Goal: Information Seeking & Learning: Learn about a topic

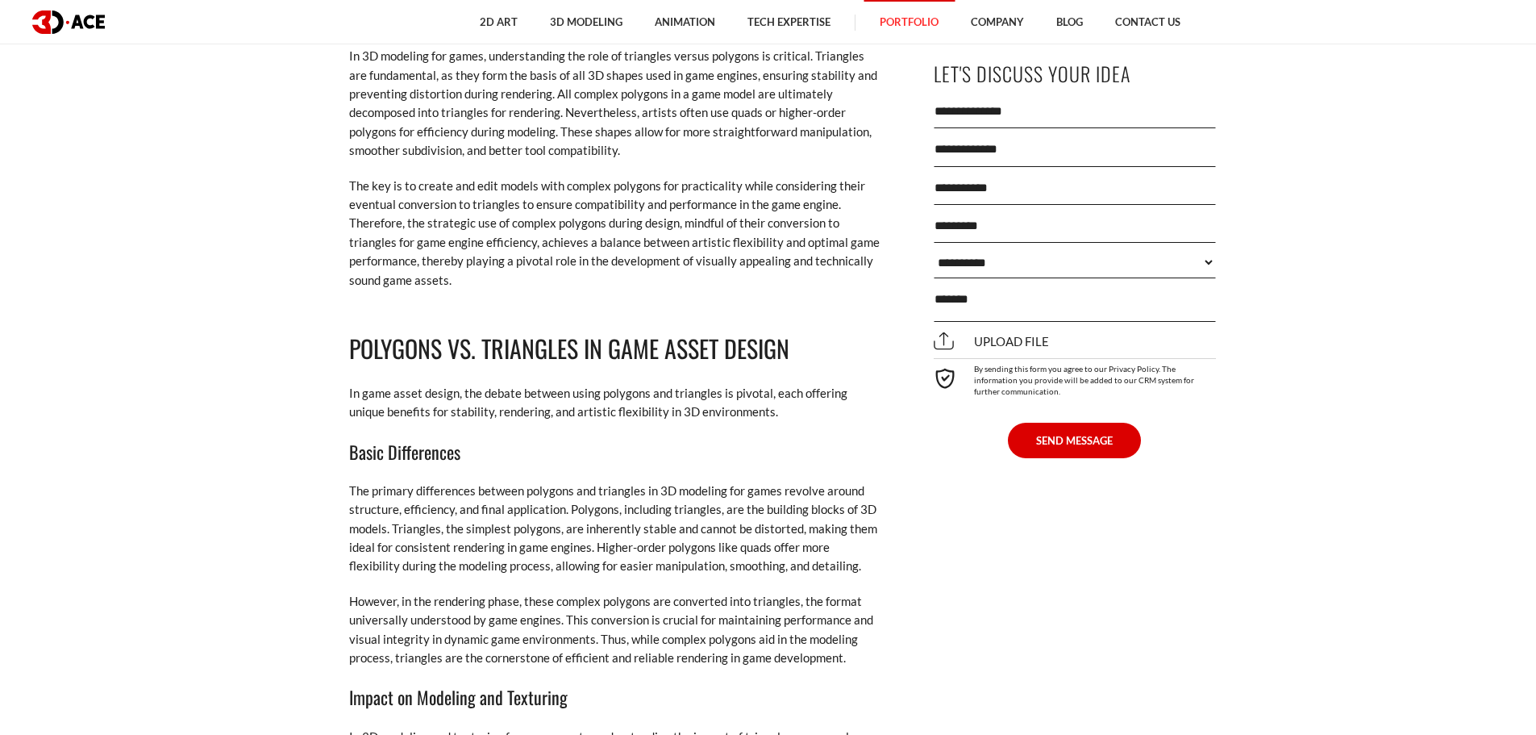
scroll to position [2016, 0]
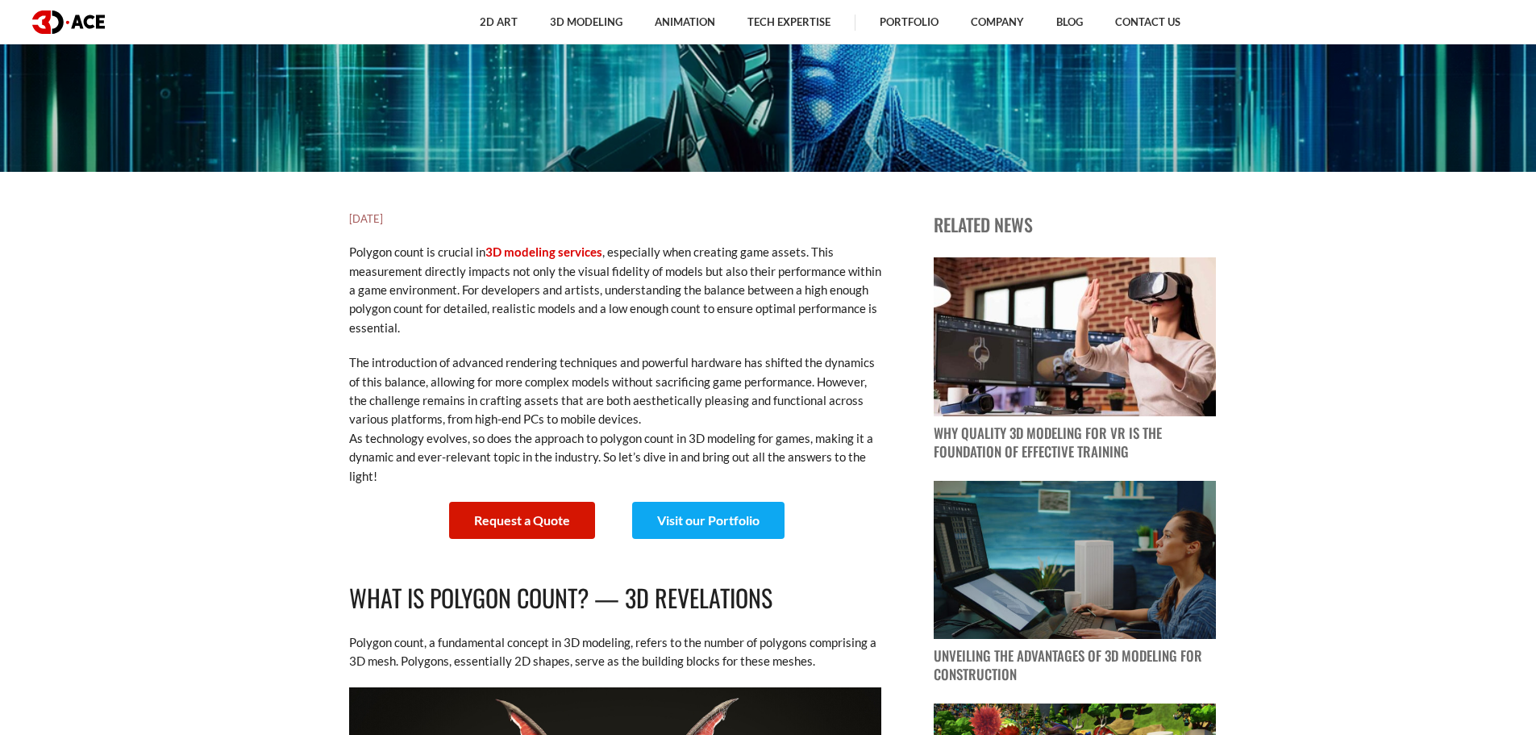
drag, startPoint x: 300, startPoint y: 393, endPoint x: 327, endPoint y: 174, distance: 220.1
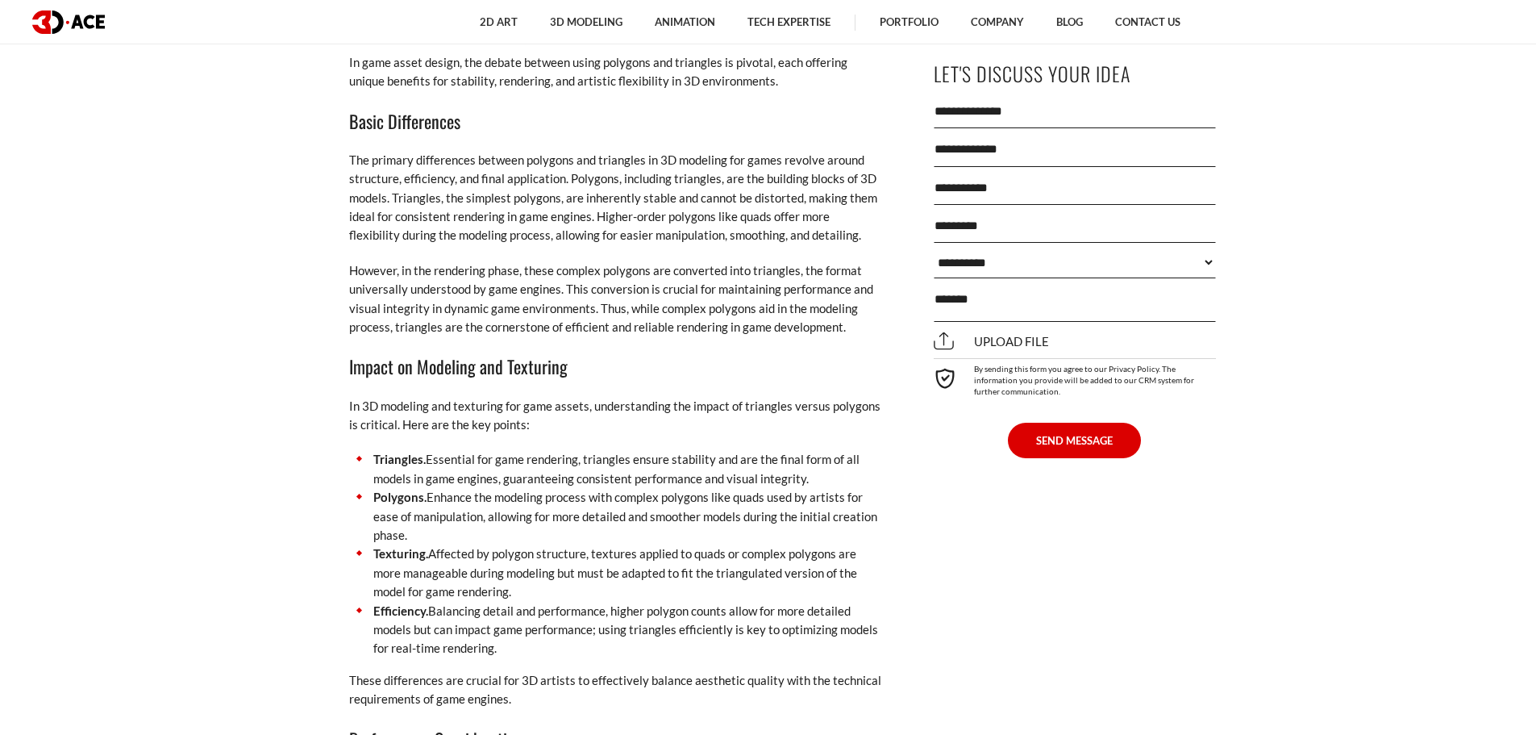
scroll to position [2296, 0]
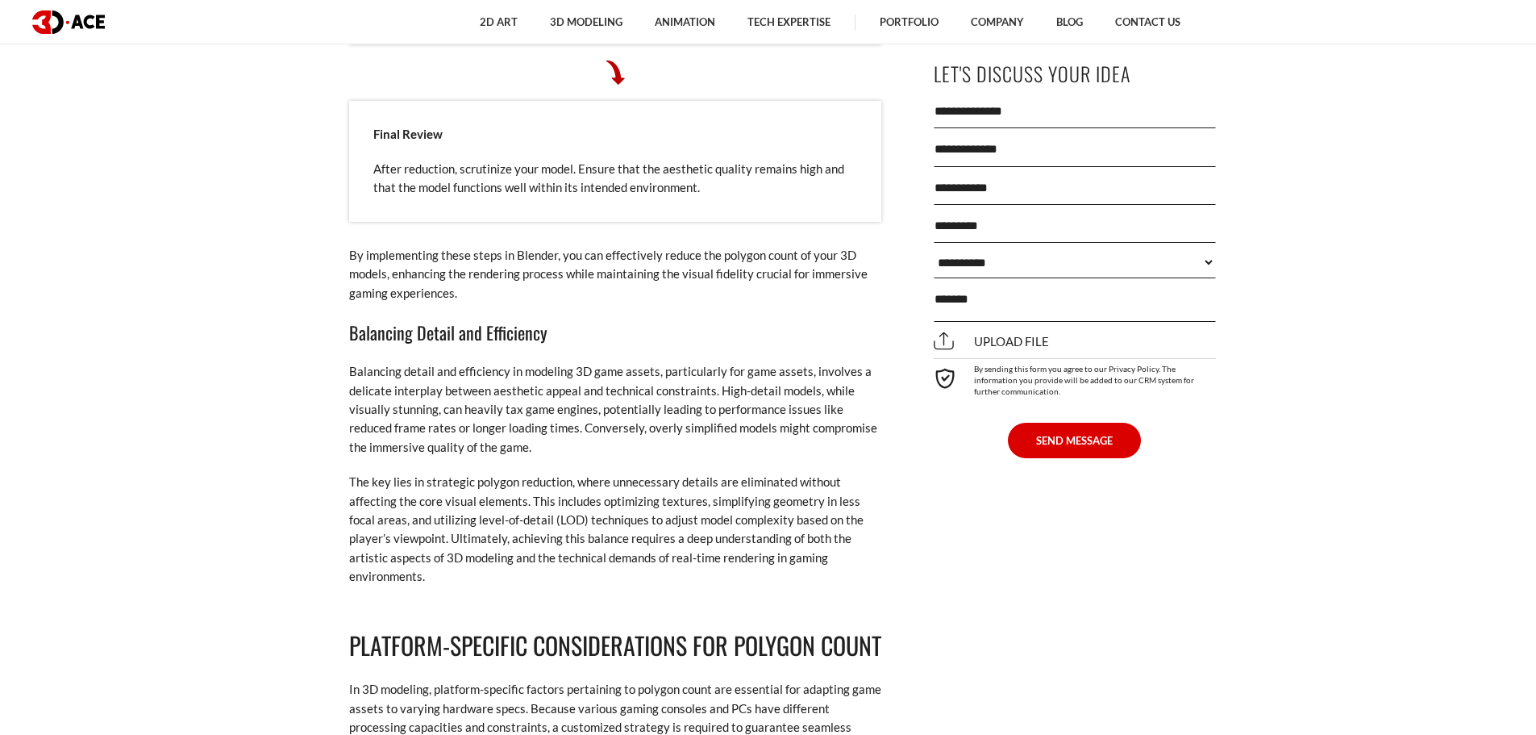
drag, startPoint x: 314, startPoint y: 177, endPoint x: 274, endPoint y: 9, distance: 173.1
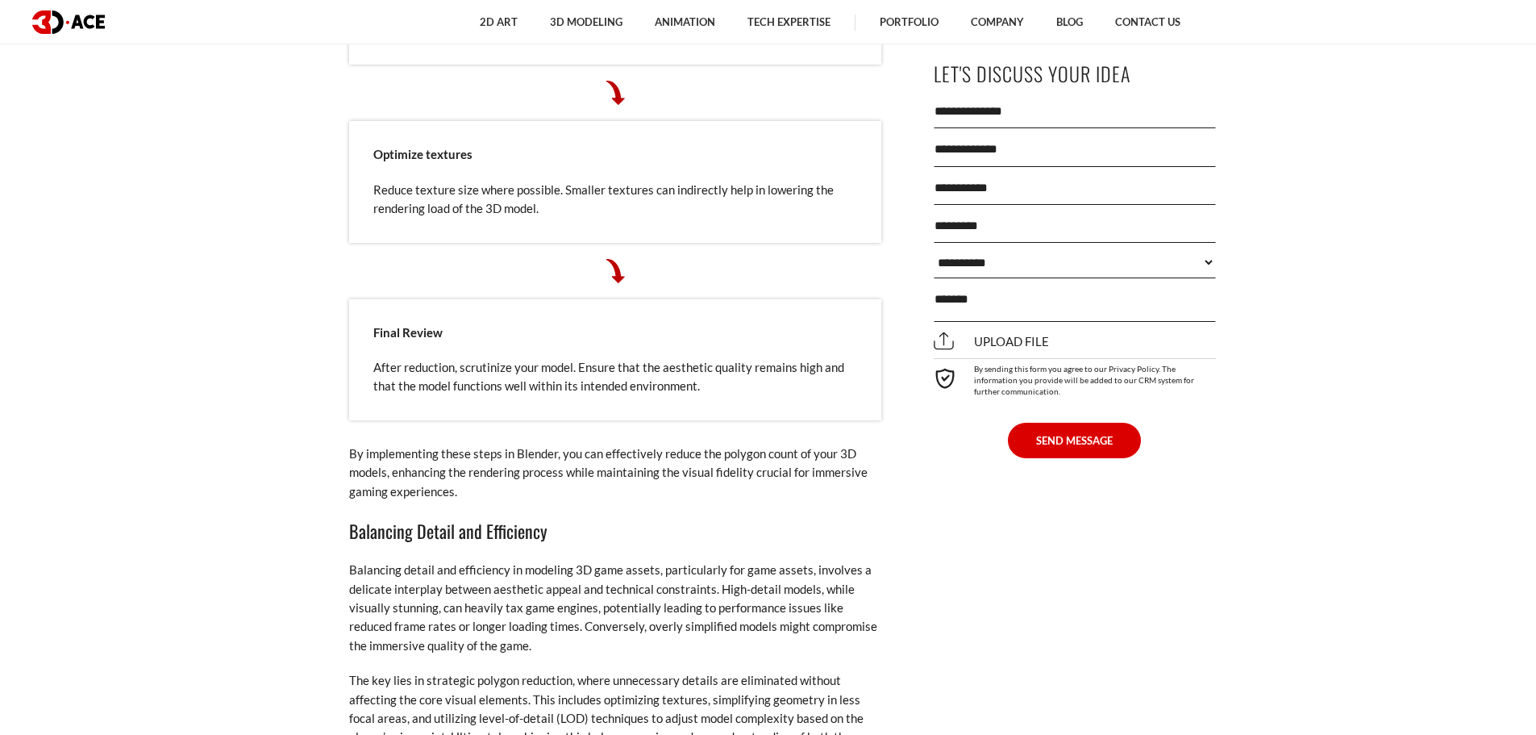
drag, startPoint x: 260, startPoint y: 329, endPoint x: 269, endPoint y: 175, distance: 154.3
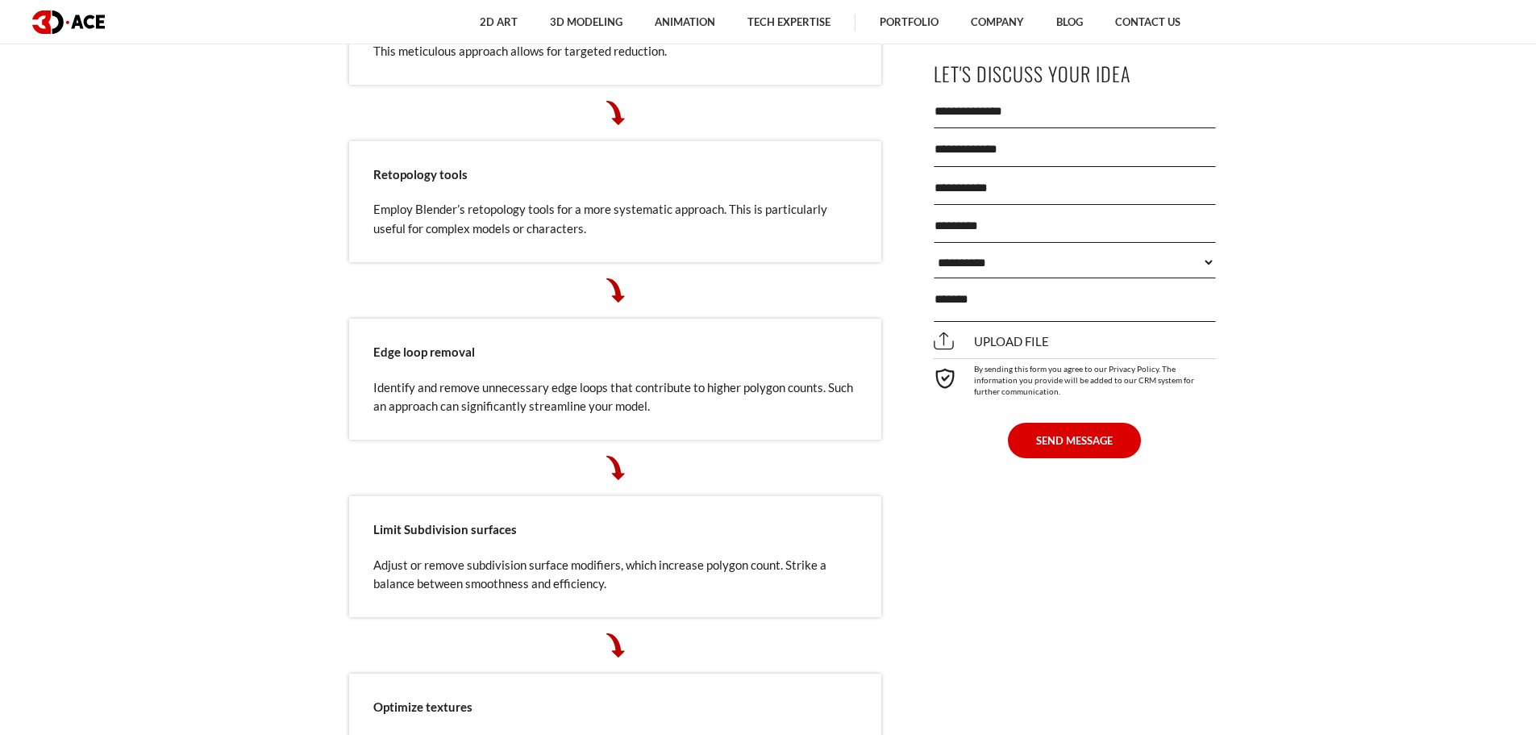
drag, startPoint x: 278, startPoint y: 316, endPoint x: 268, endPoint y: 148, distance: 168.0
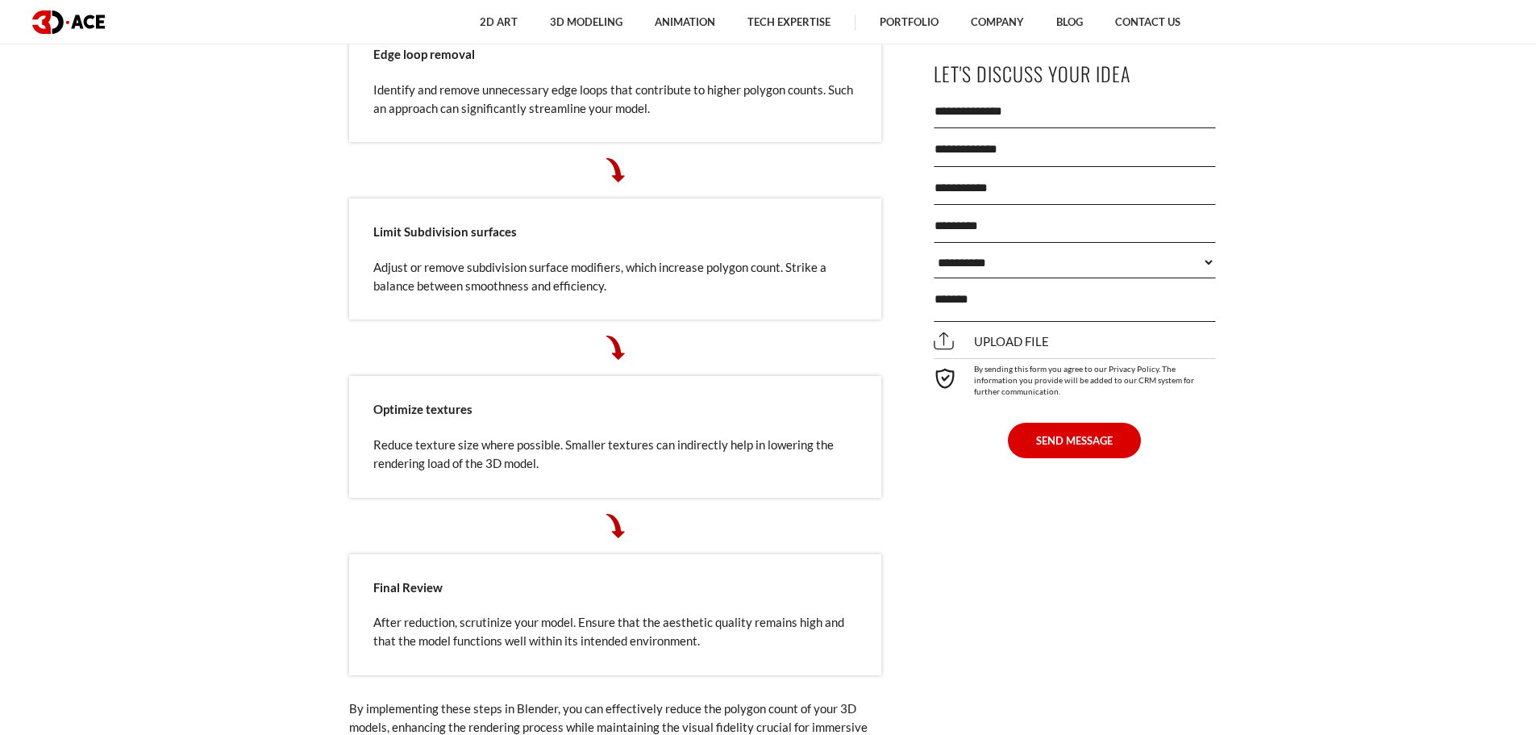
drag, startPoint x: 287, startPoint y: 273, endPoint x: 285, endPoint y: 297, distance: 23.4
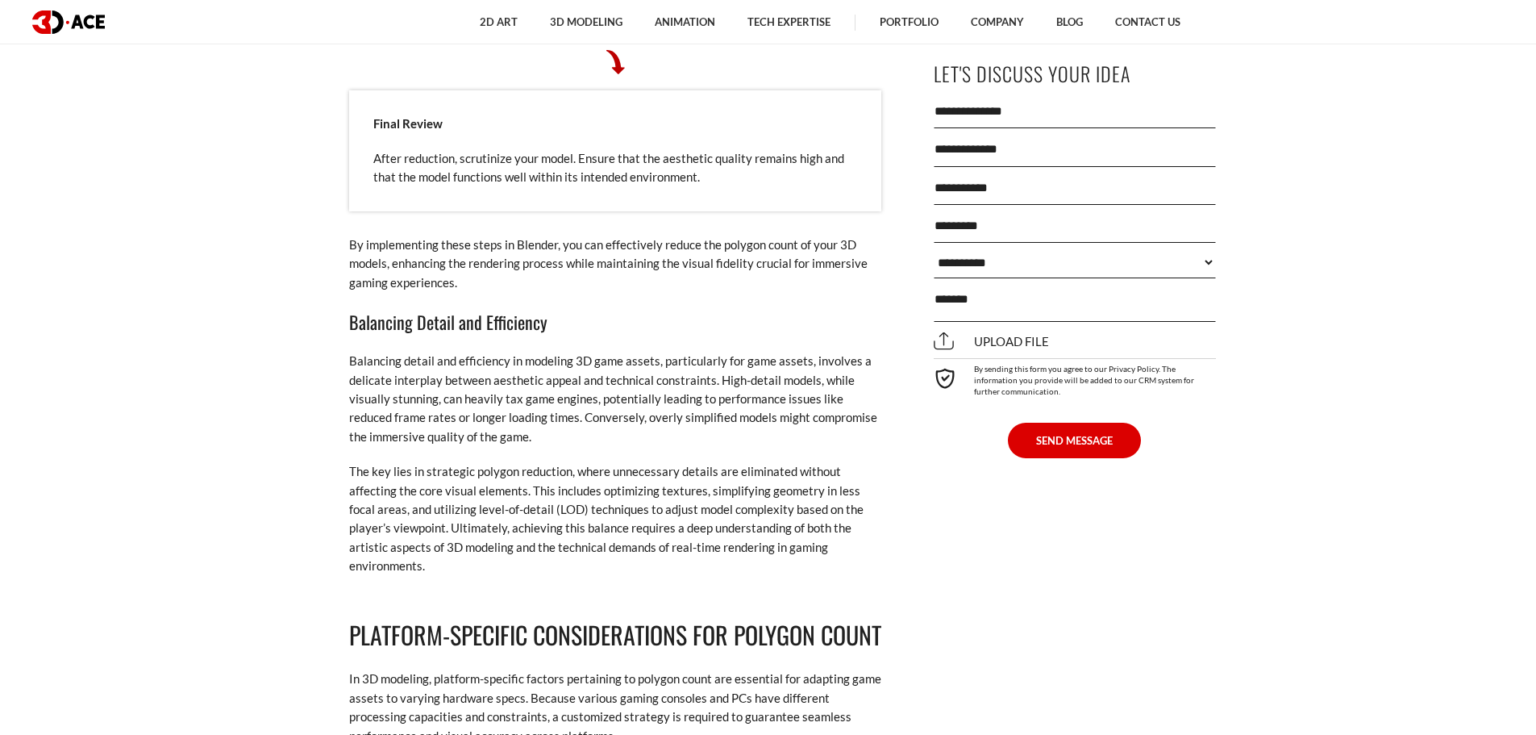
drag, startPoint x: 264, startPoint y: 275, endPoint x: 267, endPoint y: 406, distance: 130.6
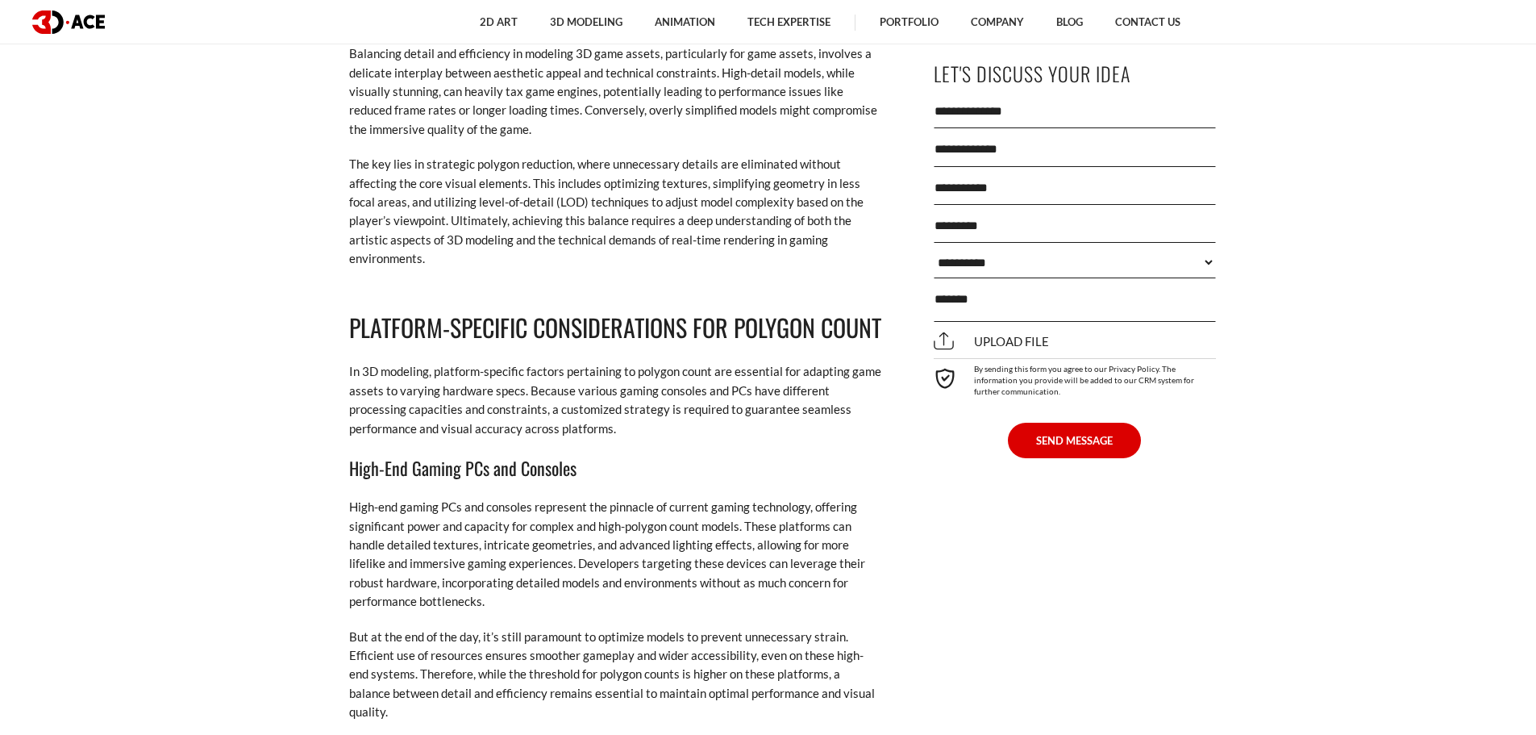
drag, startPoint x: 293, startPoint y: 289, endPoint x: 317, endPoint y: 397, distance: 110.7
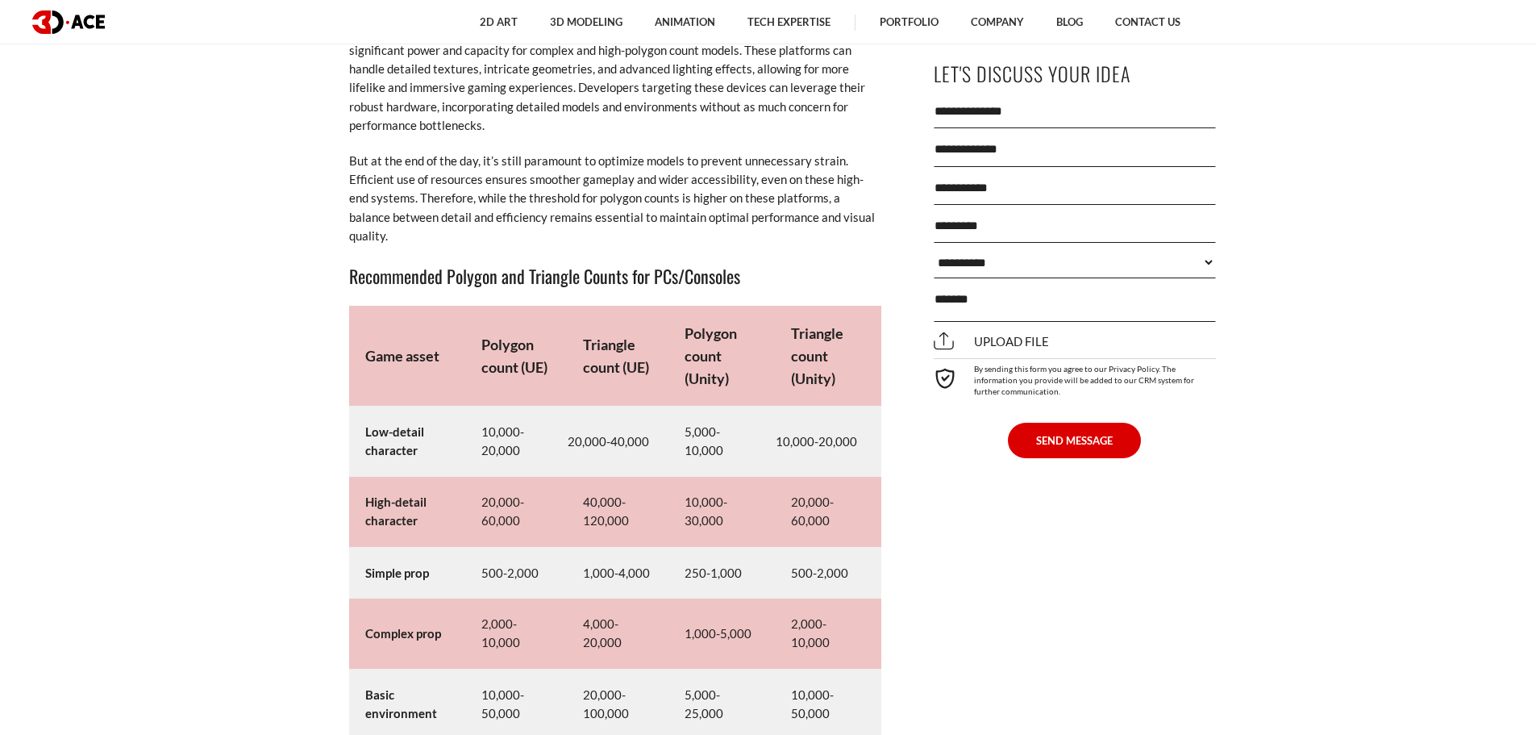
drag, startPoint x: 313, startPoint y: 301, endPoint x: 312, endPoint y: 269, distance: 32.3
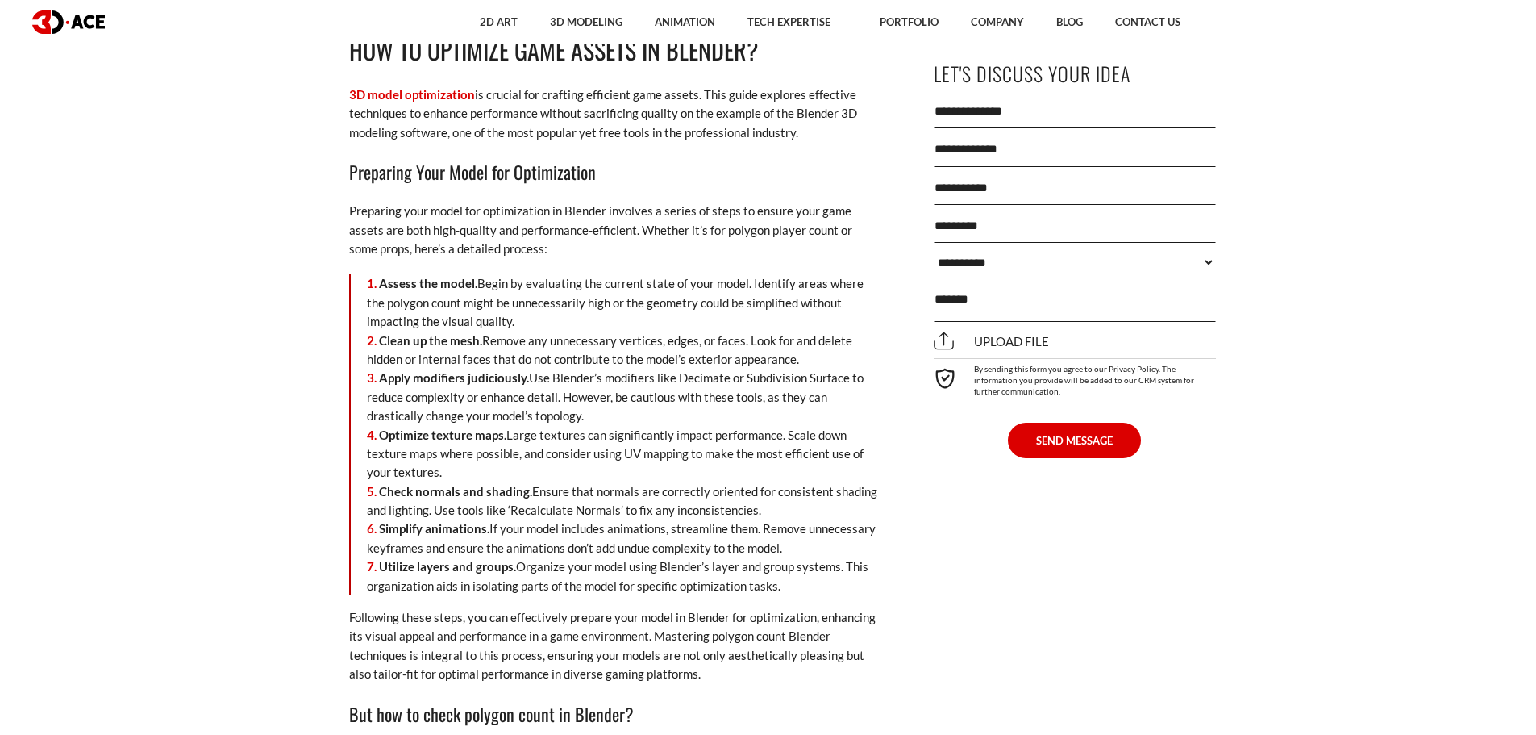
scroll to position [0, 0]
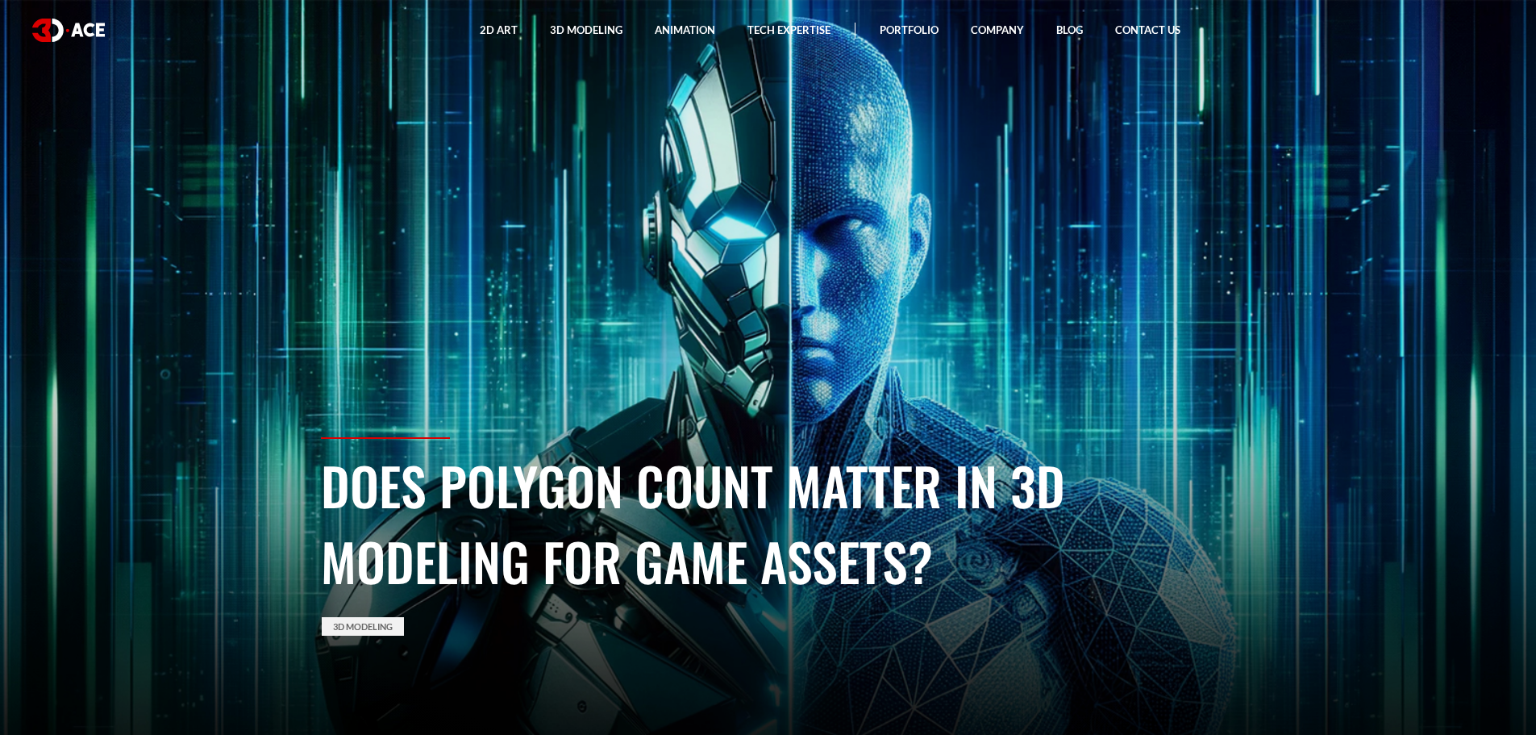
drag, startPoint x: 321, startPoint y: 343, endPoint x: 323, endPoint y: -2, distance: 344.3
drag, startPoint x: 326, startPoint y: 486, endPoint x: 936, endPoint y: 563, distance: 615.2
click at [936, 563] on h1 "Does Polygon Count Matter in 3D Modeling for Game Assets?" at bounding box center [768, 523] width 895 height 152
copy h1 "Does Polygon Count Matter in 3D Modeling for Game Assets?"
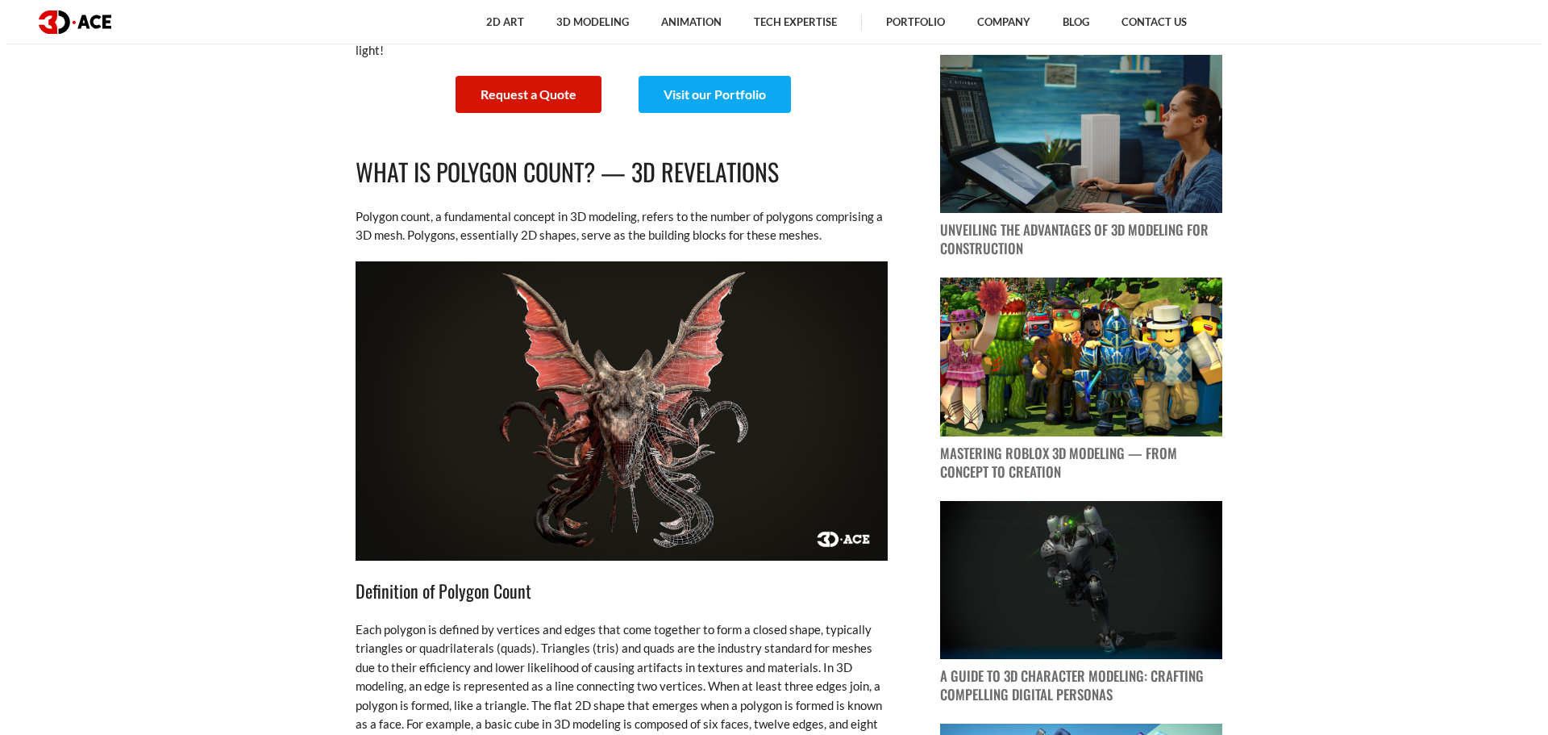
scroll to position [887, 0]
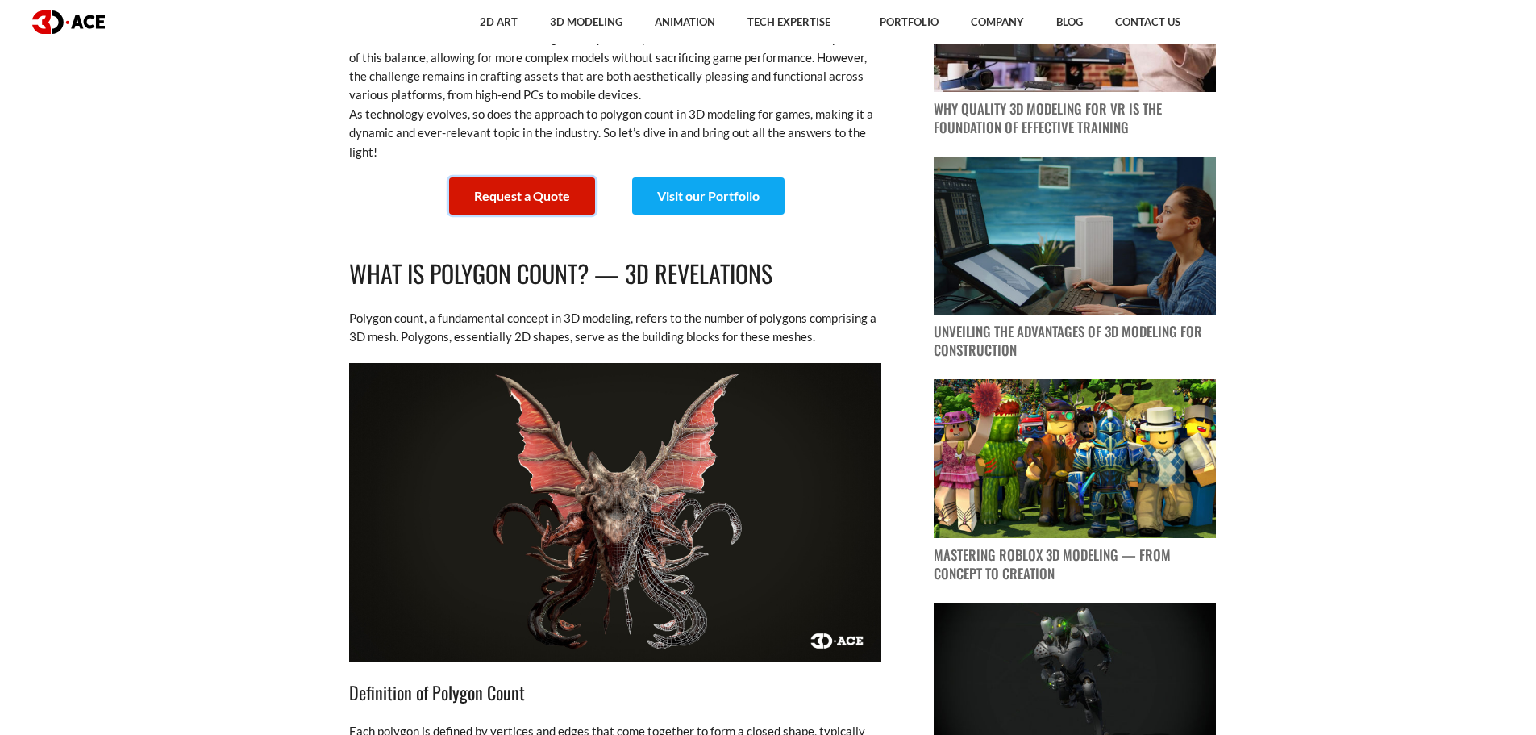
click at [527, 196] on link "Request a Quote" at bounding box center [522, 195] width 146 height 37
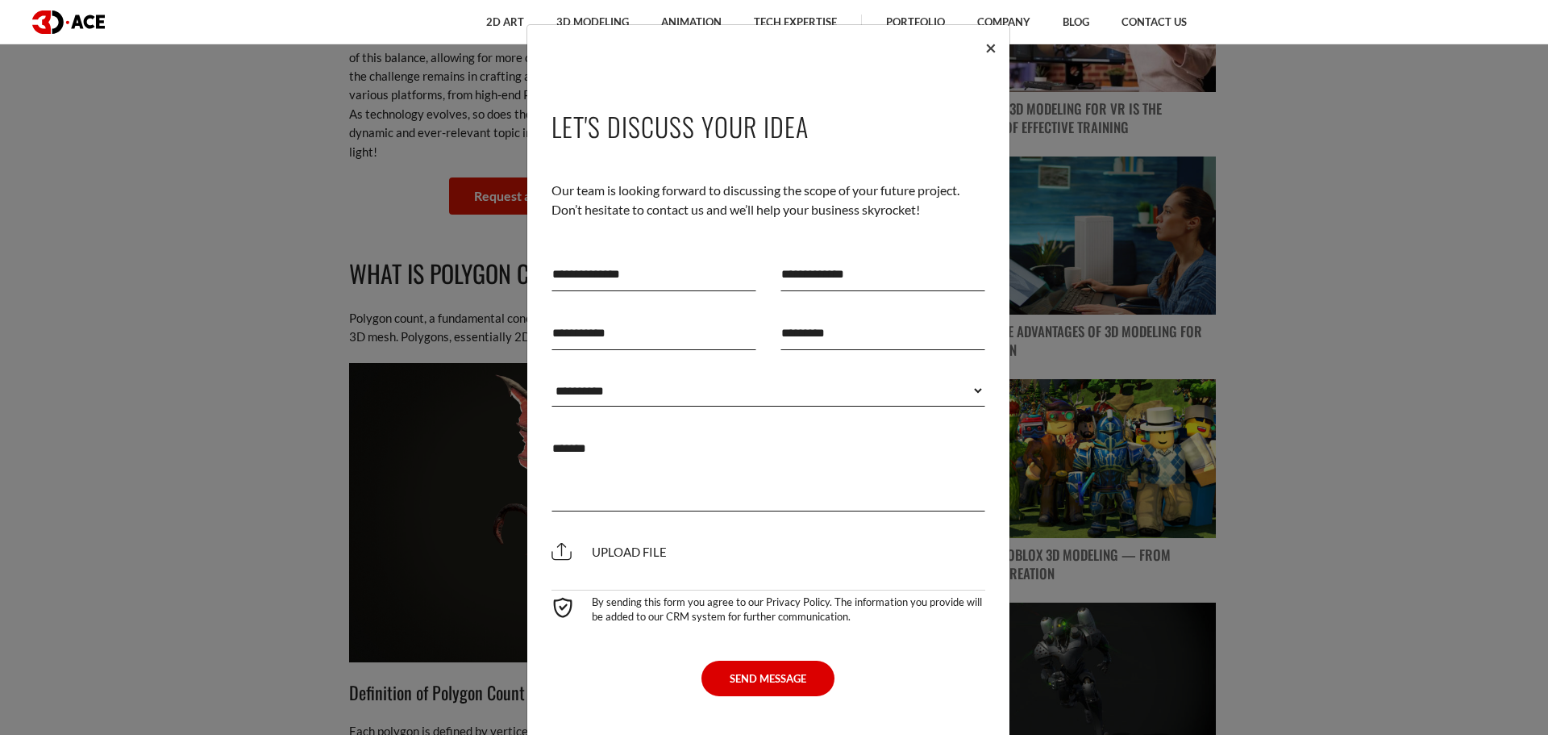
click at [985, 38] on span "×" at bounding box center [990, 46] width 11 height 23
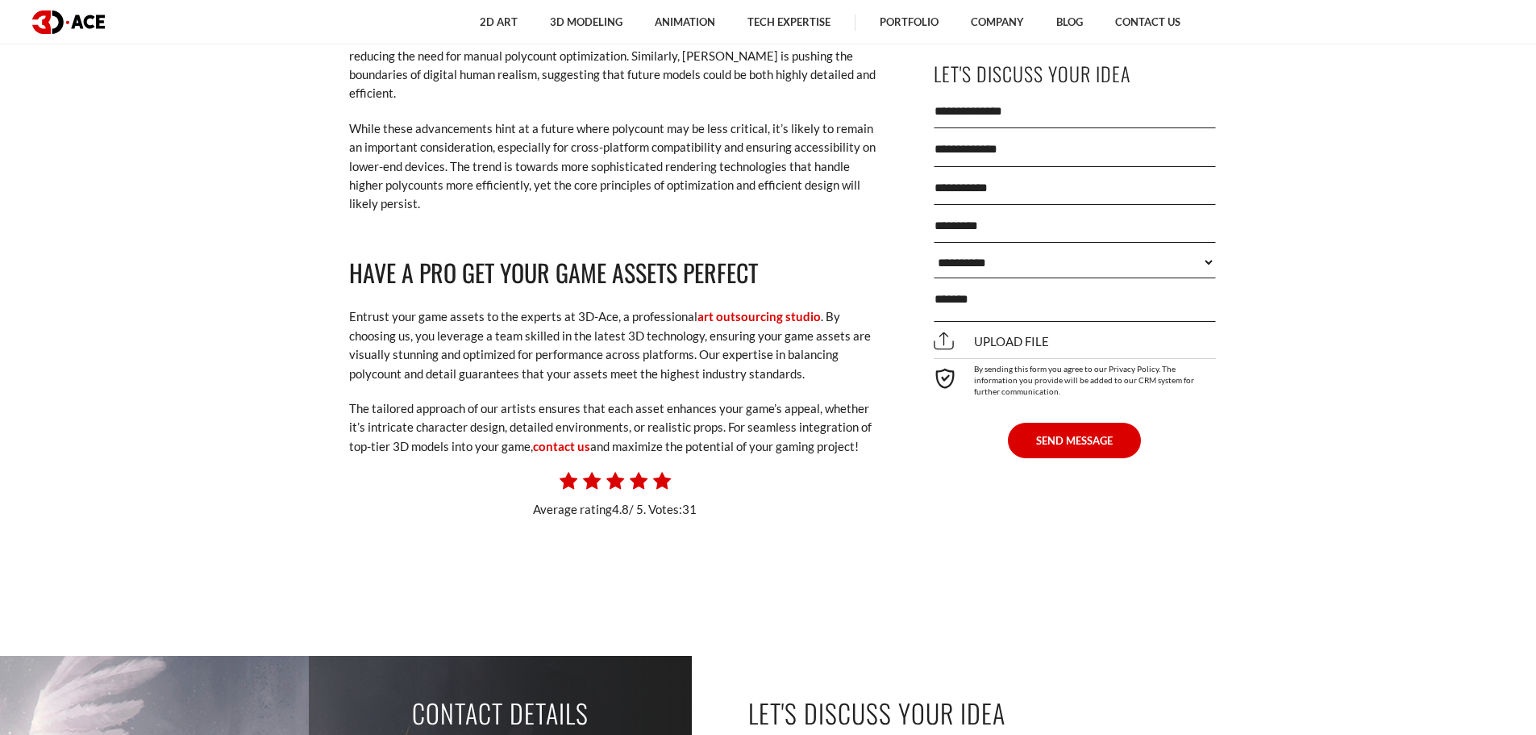
drag, startPoint x: 320, startPoint y: 355, endPoint x: 306, endPoint y: 270, distance: 85.9
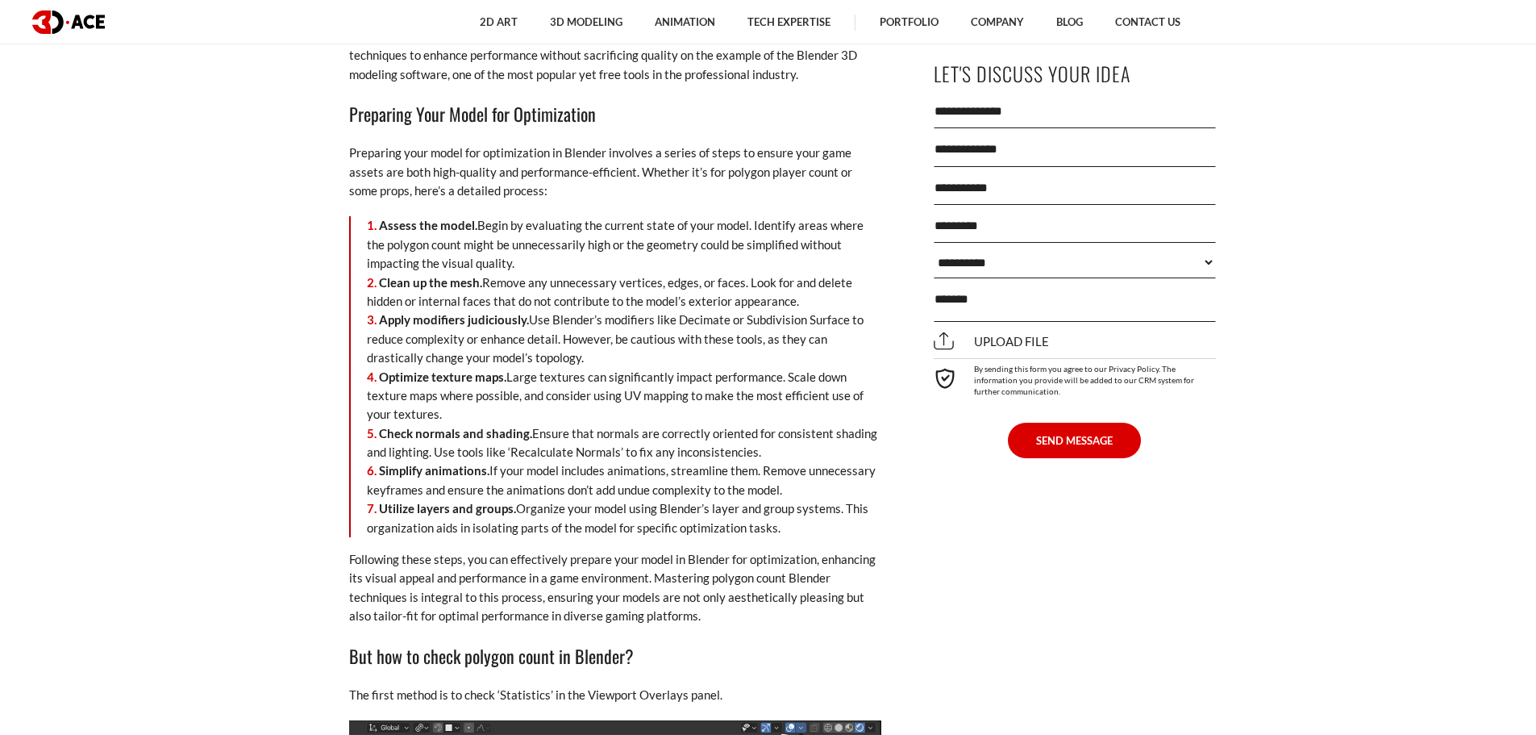
scroll to position [0, 0]
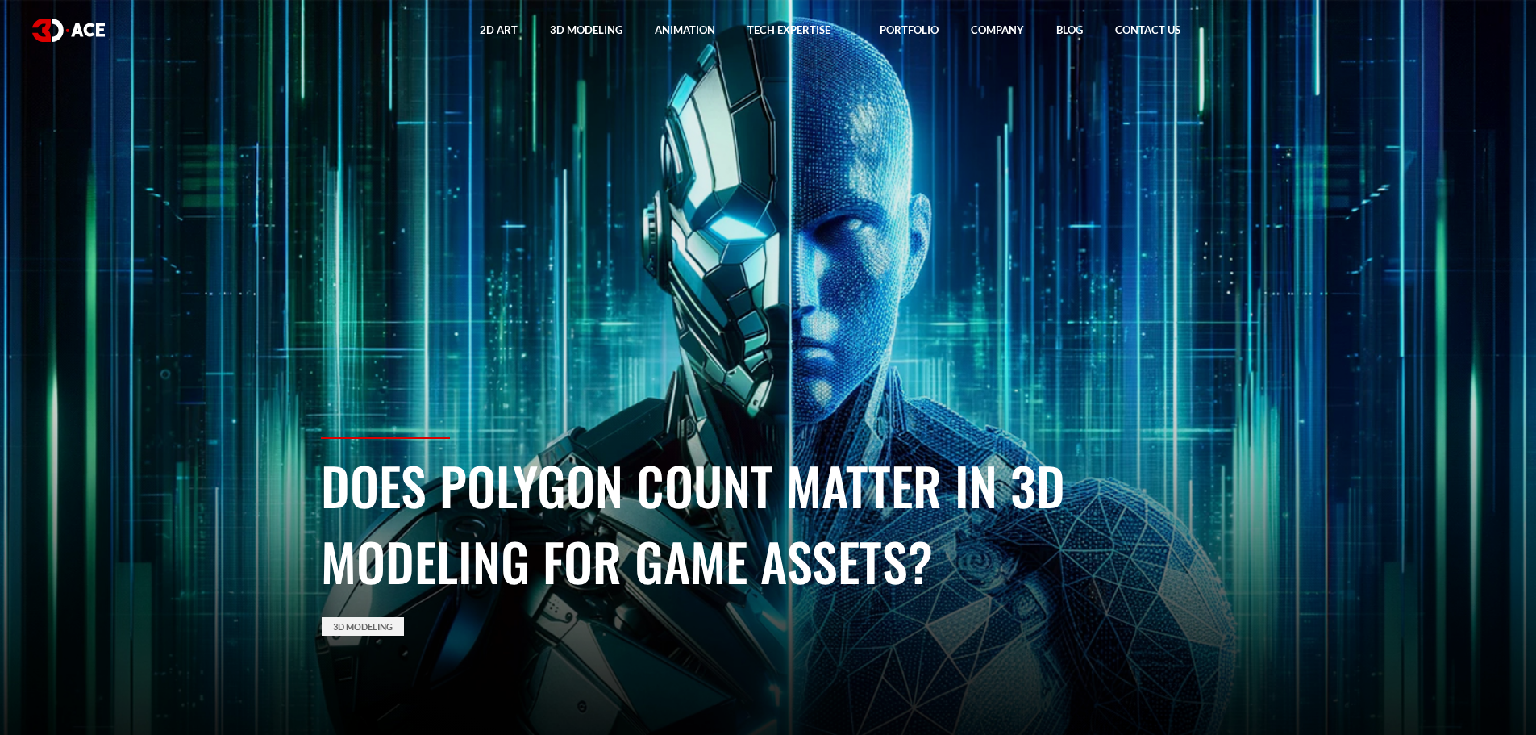
drag, startPoint x: 303, startPoint y: 454, endPoint x: 334, endPoint y: 151, distance: 304.7
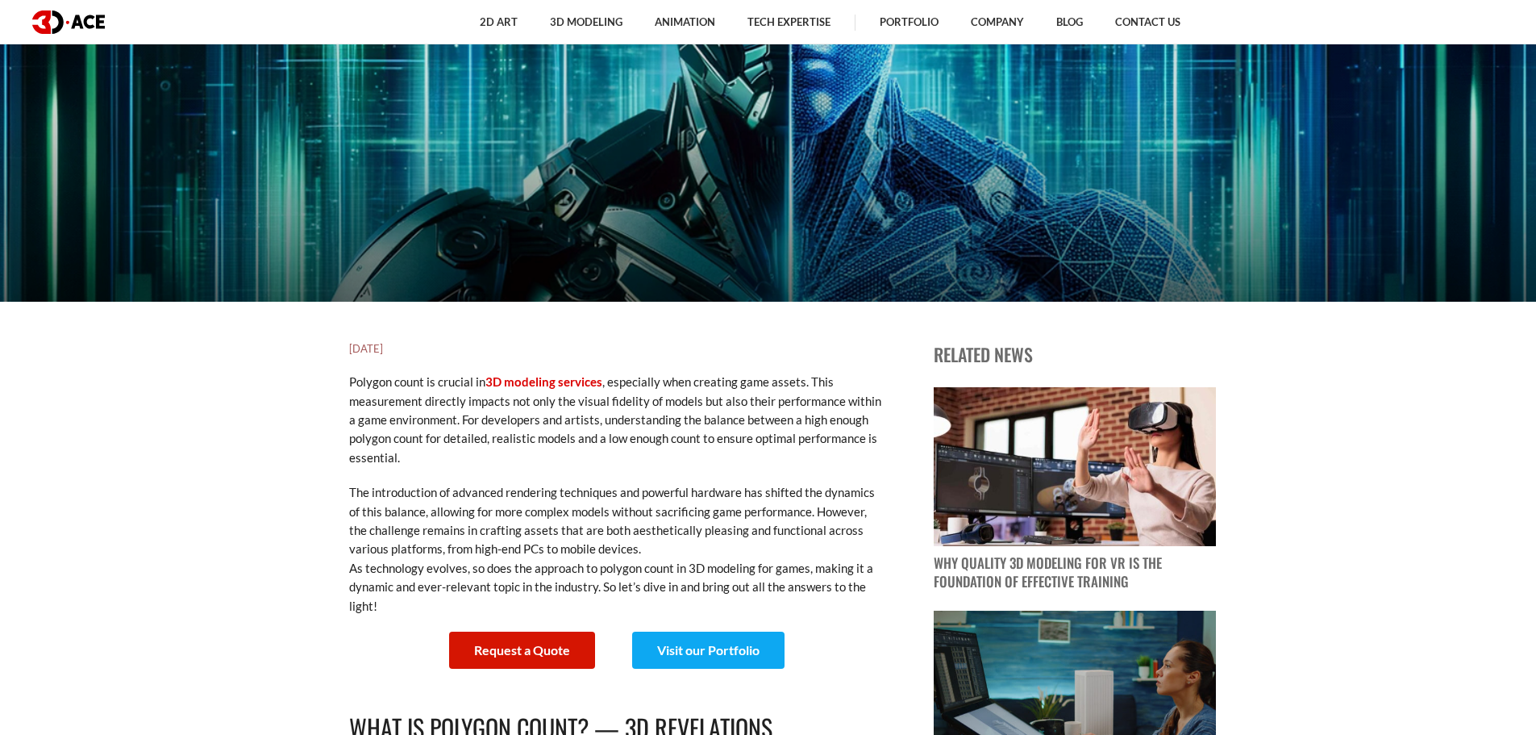
scroll to position [564, 0]
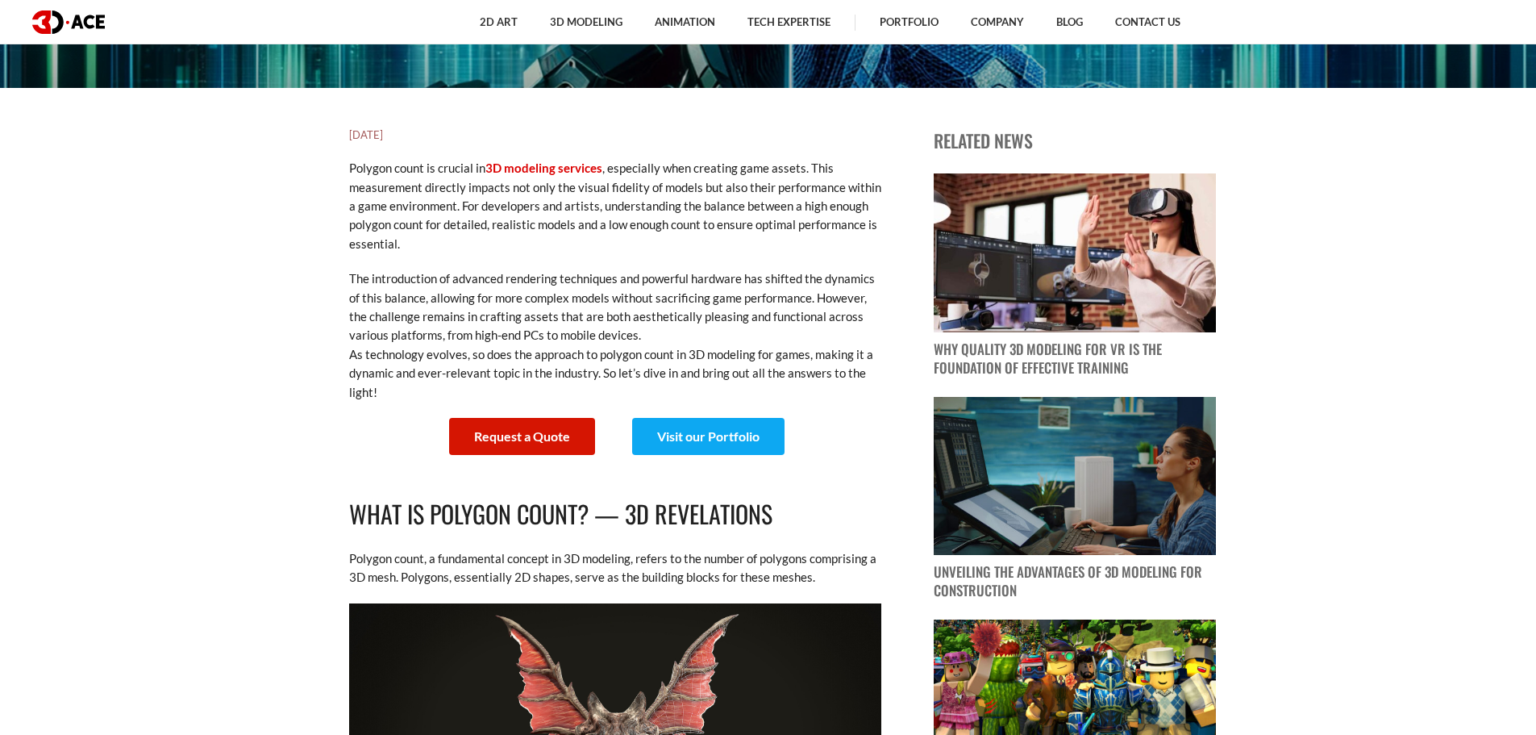
scroll to position [645, 0]
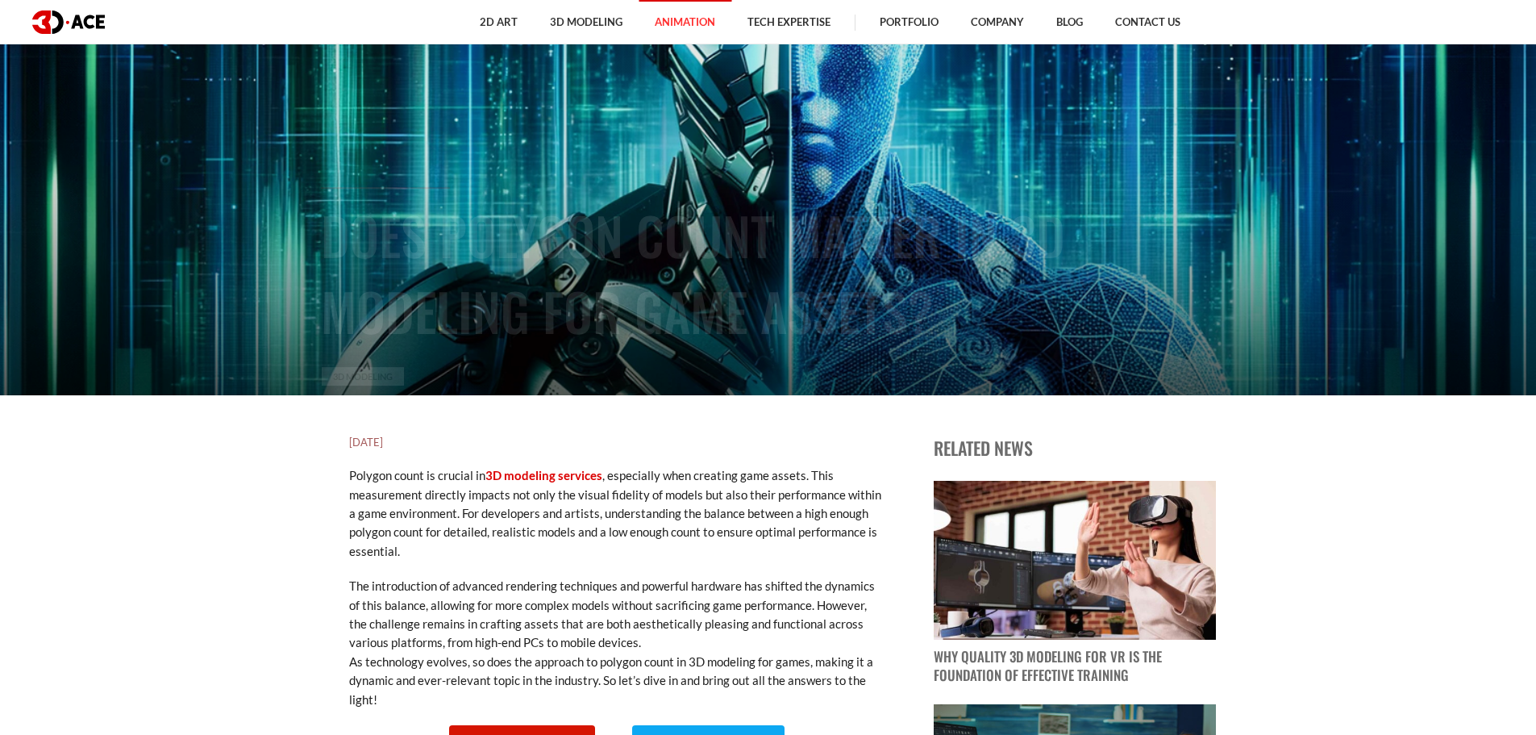
scroll to position [323, 0]
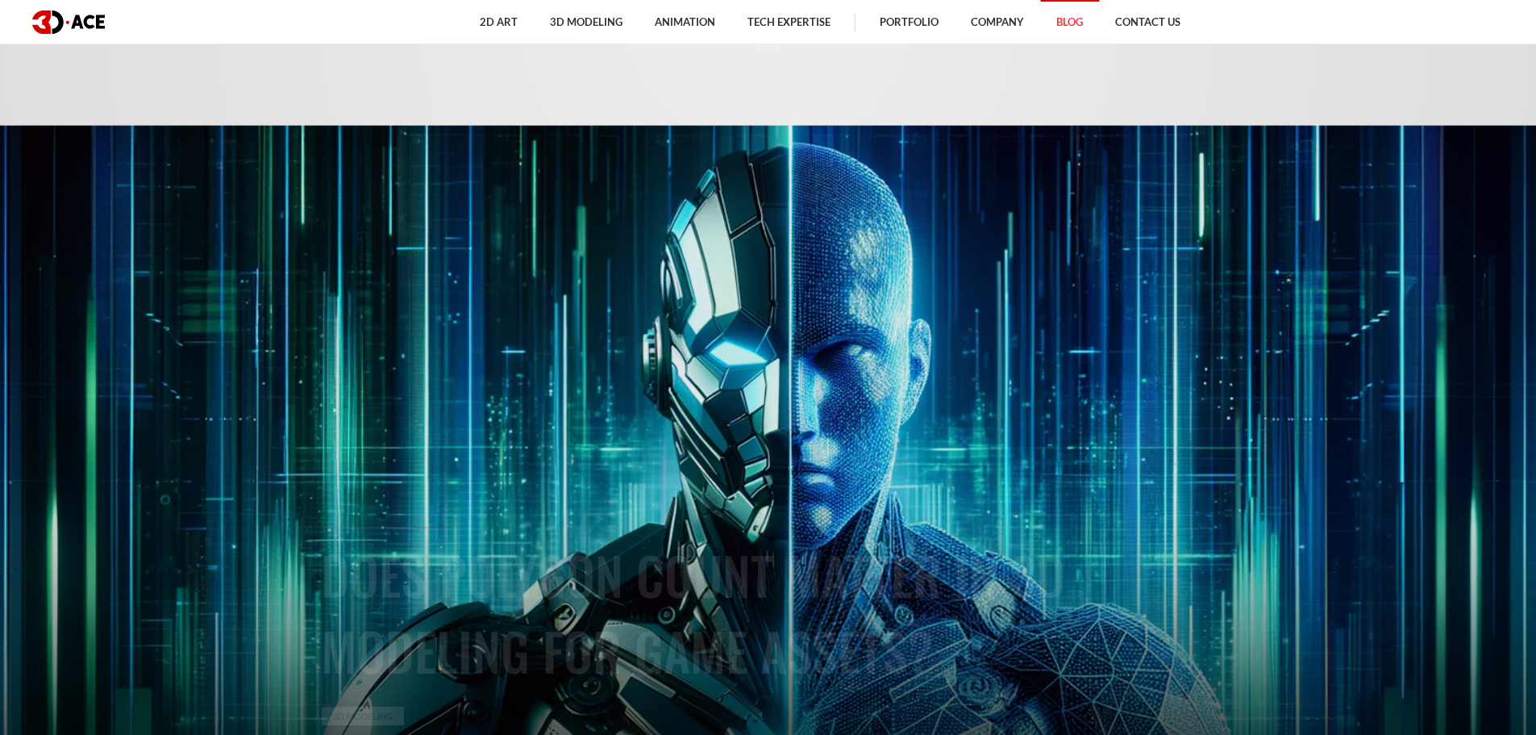
scroll to position [323, 0]
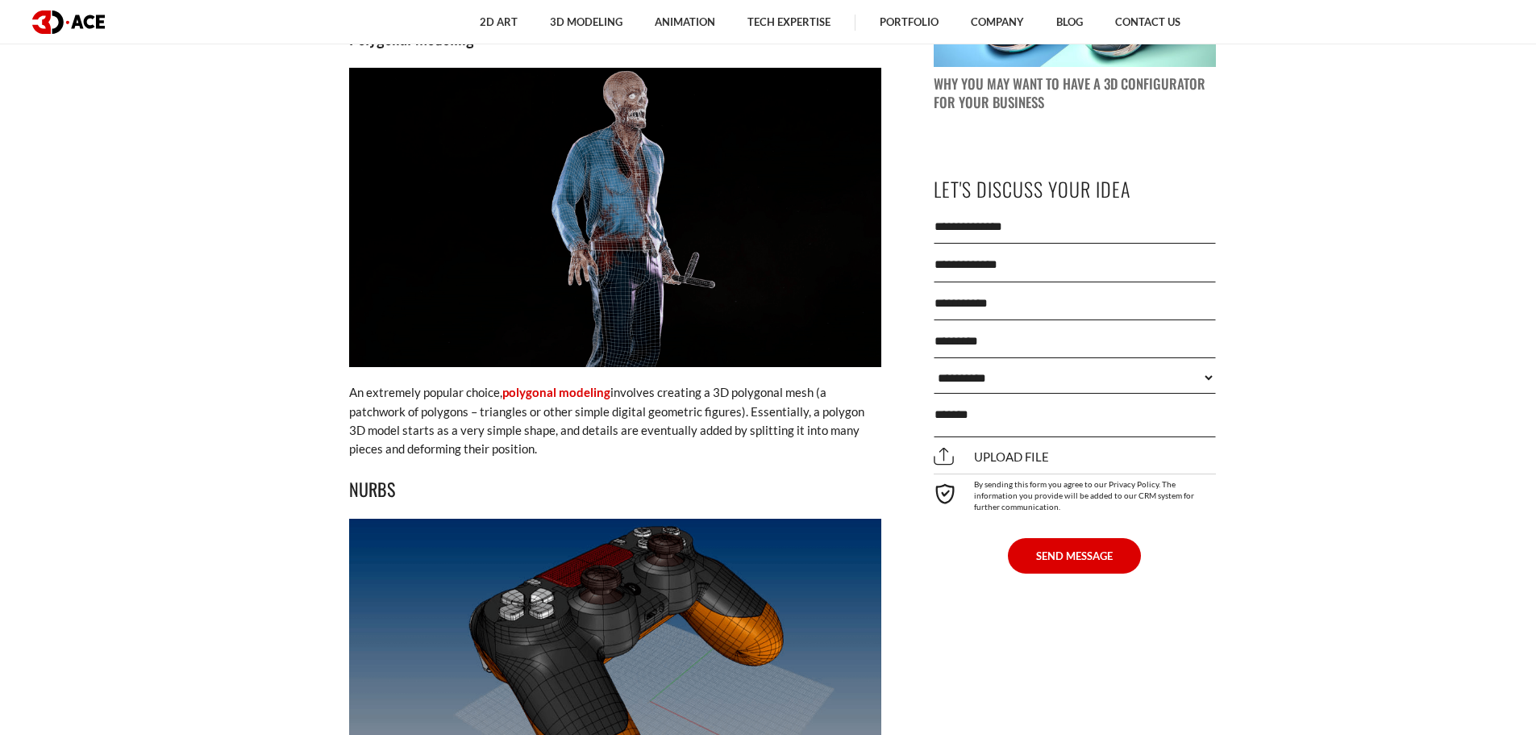
scroll to position [1532, 0]
